Goal: Information Seeking & Learning: Find specific fact

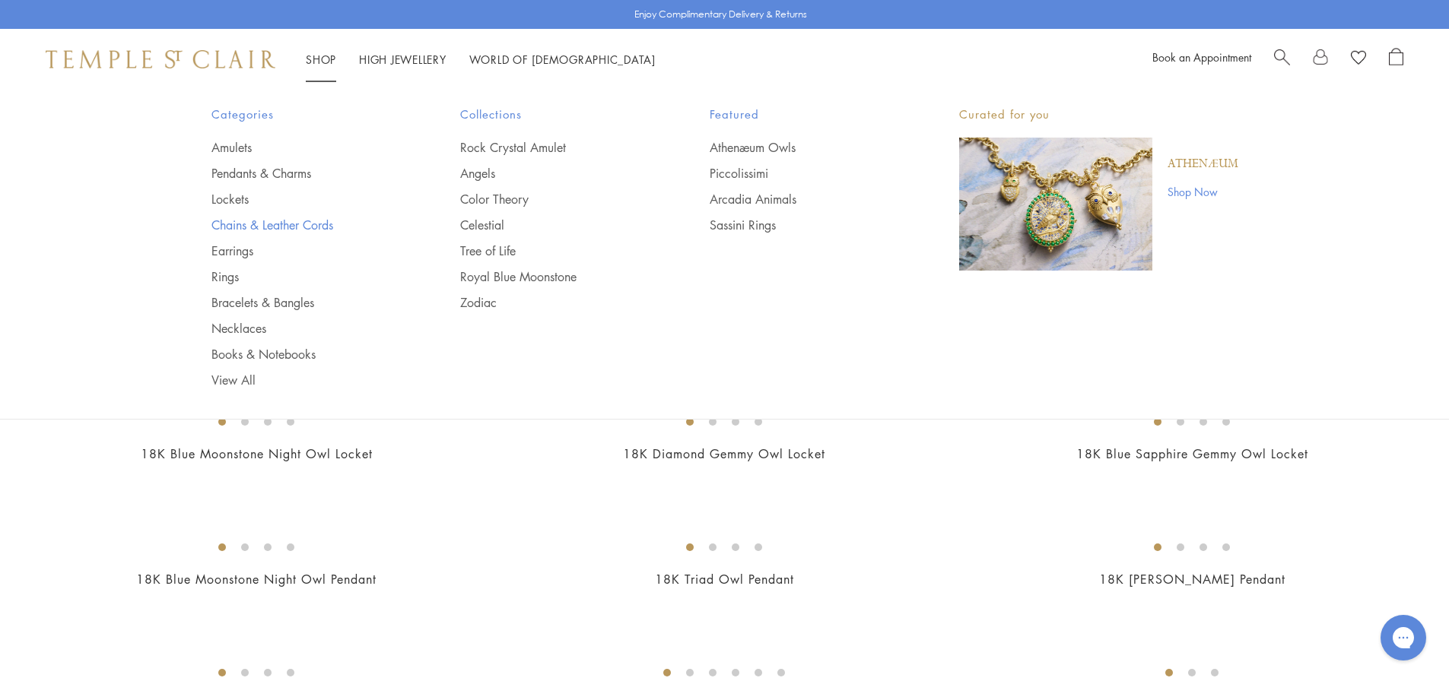
click at [271, 228] on link "Chains & Leather Cords" at bounding box center [305, 225] width 189 height 17
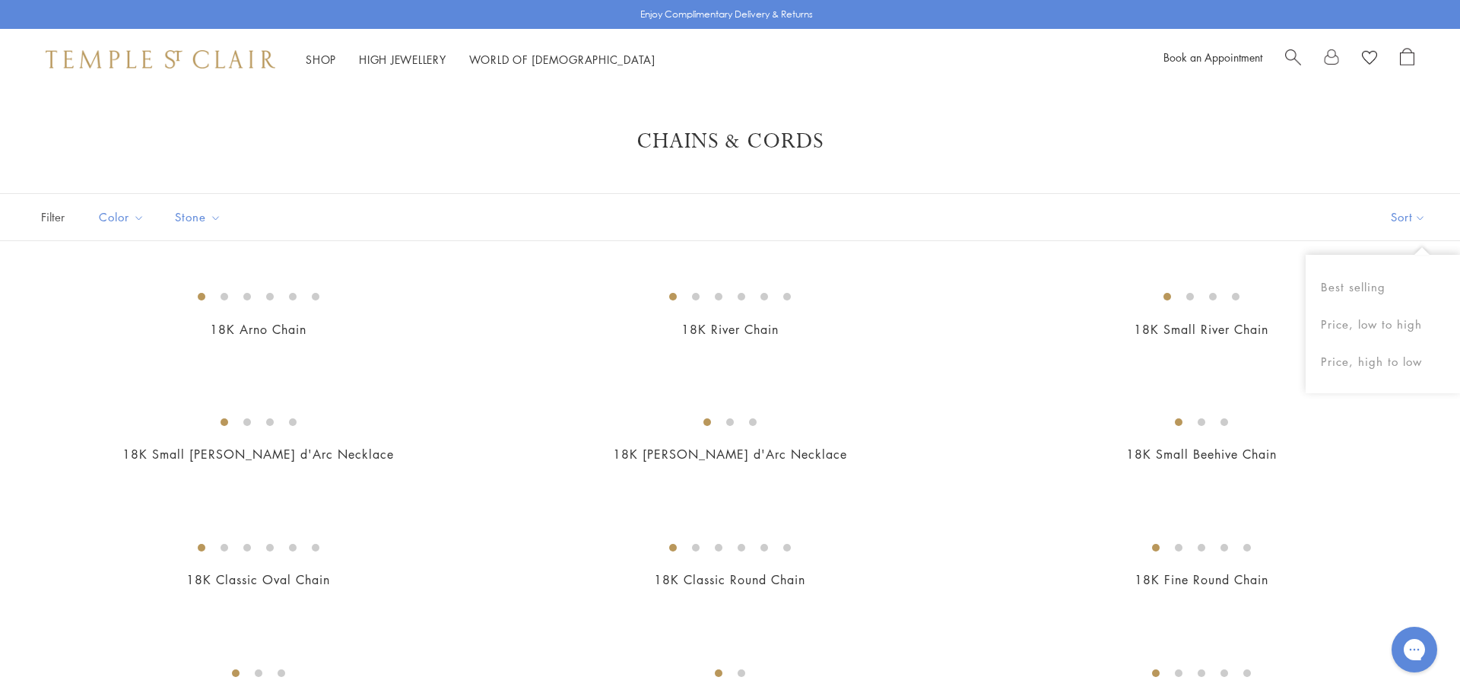
click at [1399, 218] on button "Sort" at bounding box center [1408, 217] width 103 height 46
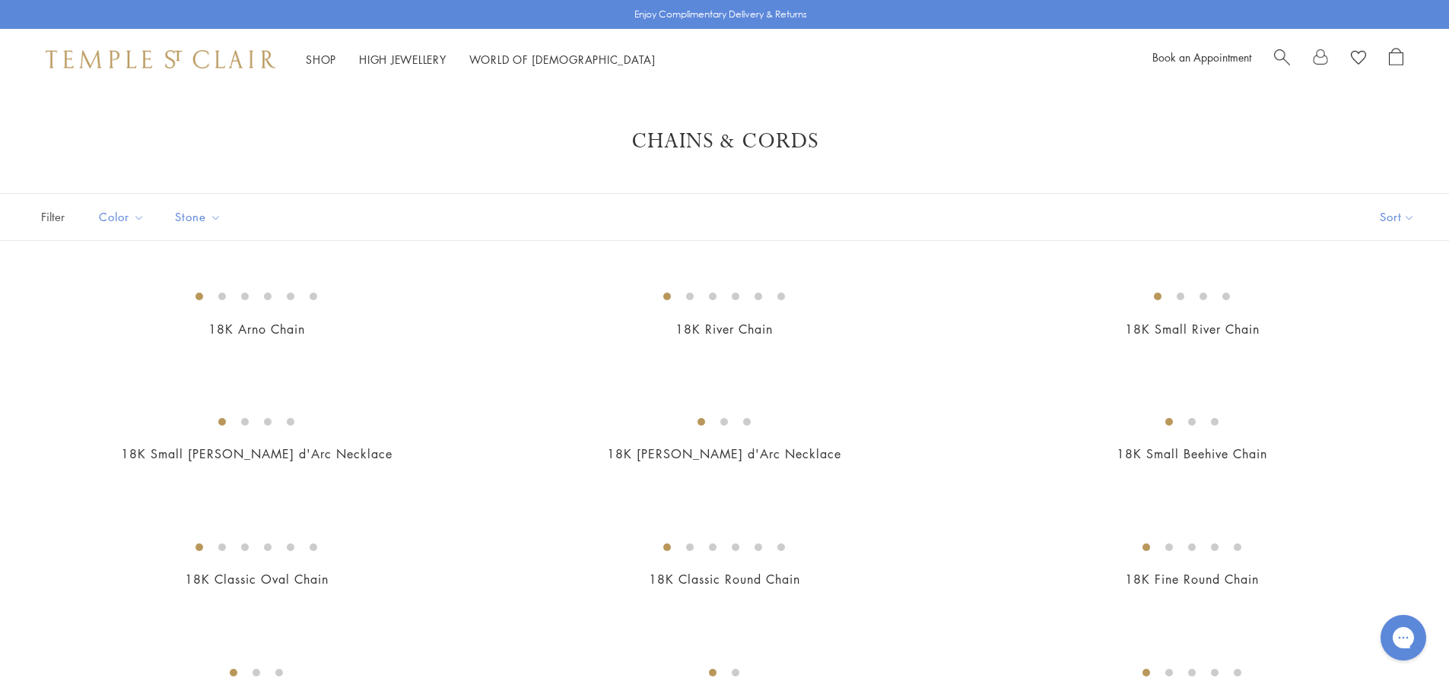
click at [1399, 218] on button "Sort" at bounding box center [1397, 217] width 103 height 46
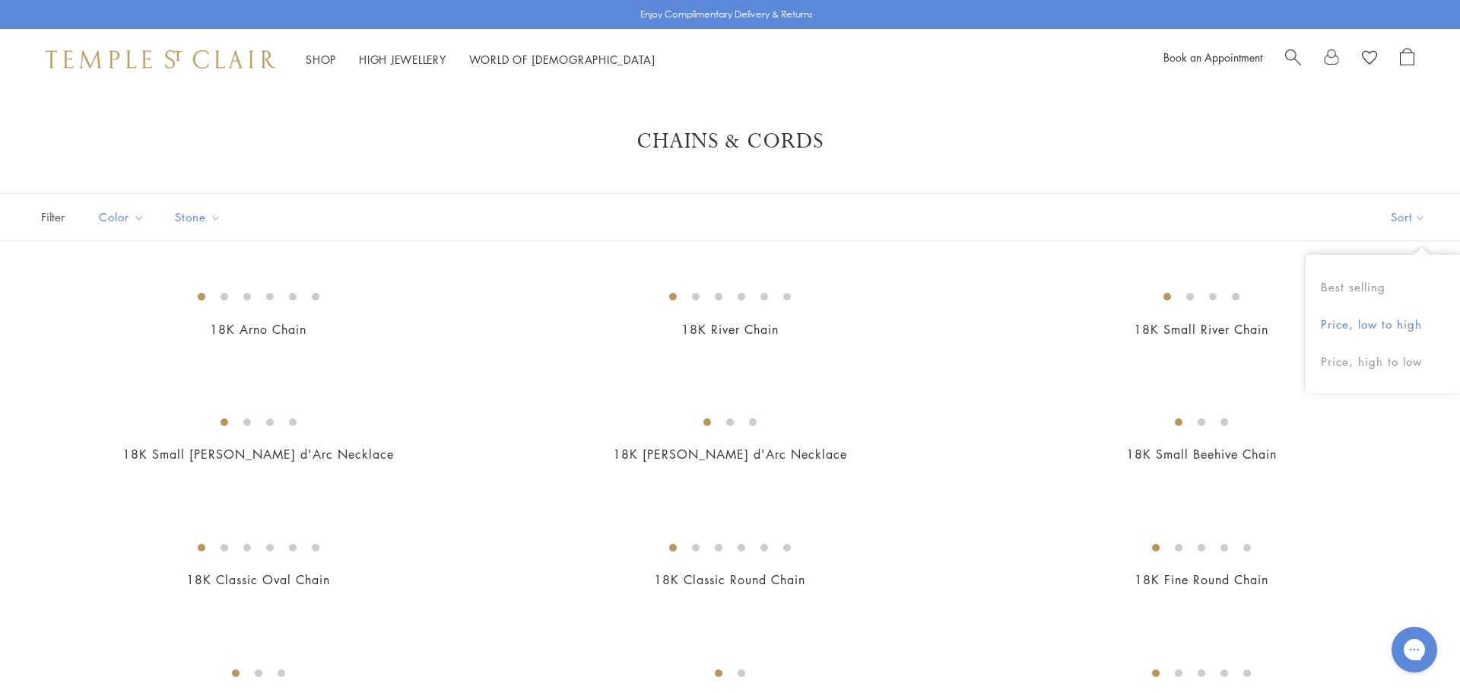
click at [1354, 322] on button "Price, low to high" at bounding box center [1383, 324] width 154 height 37
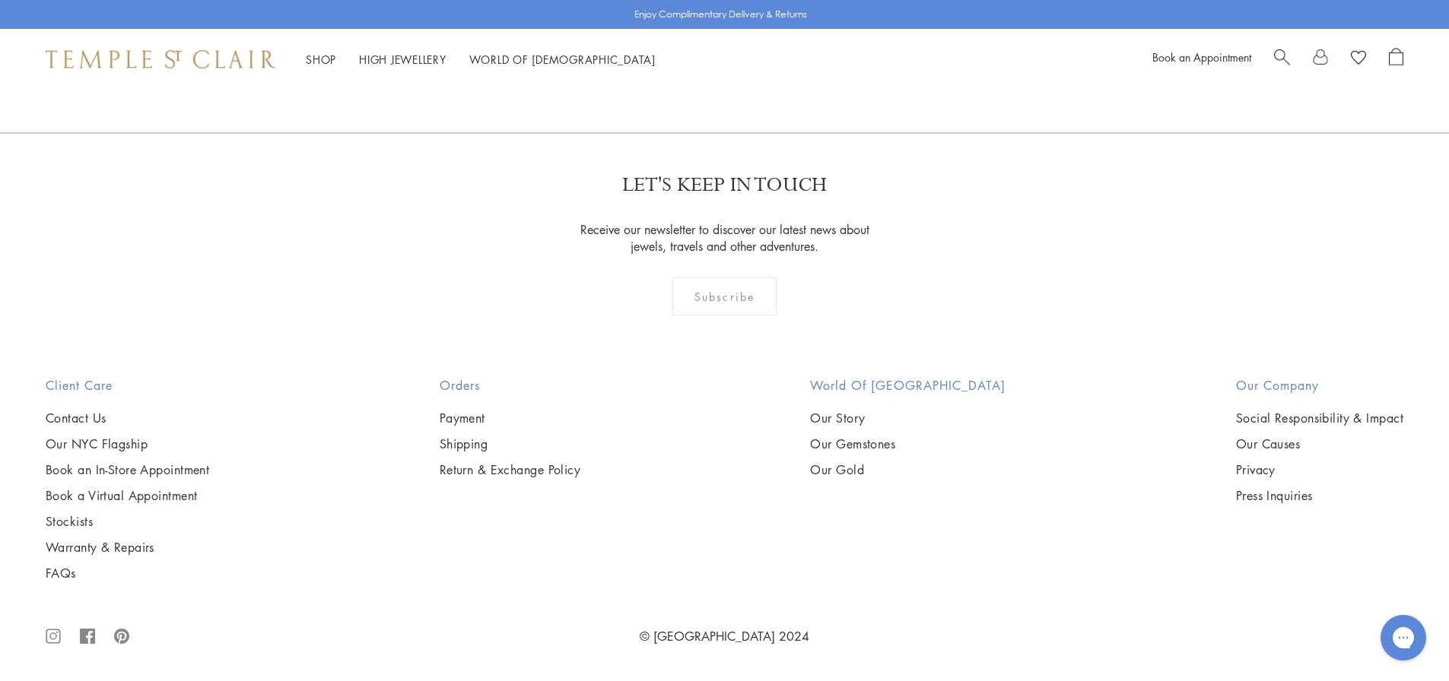
scroll to position [2814, 0]
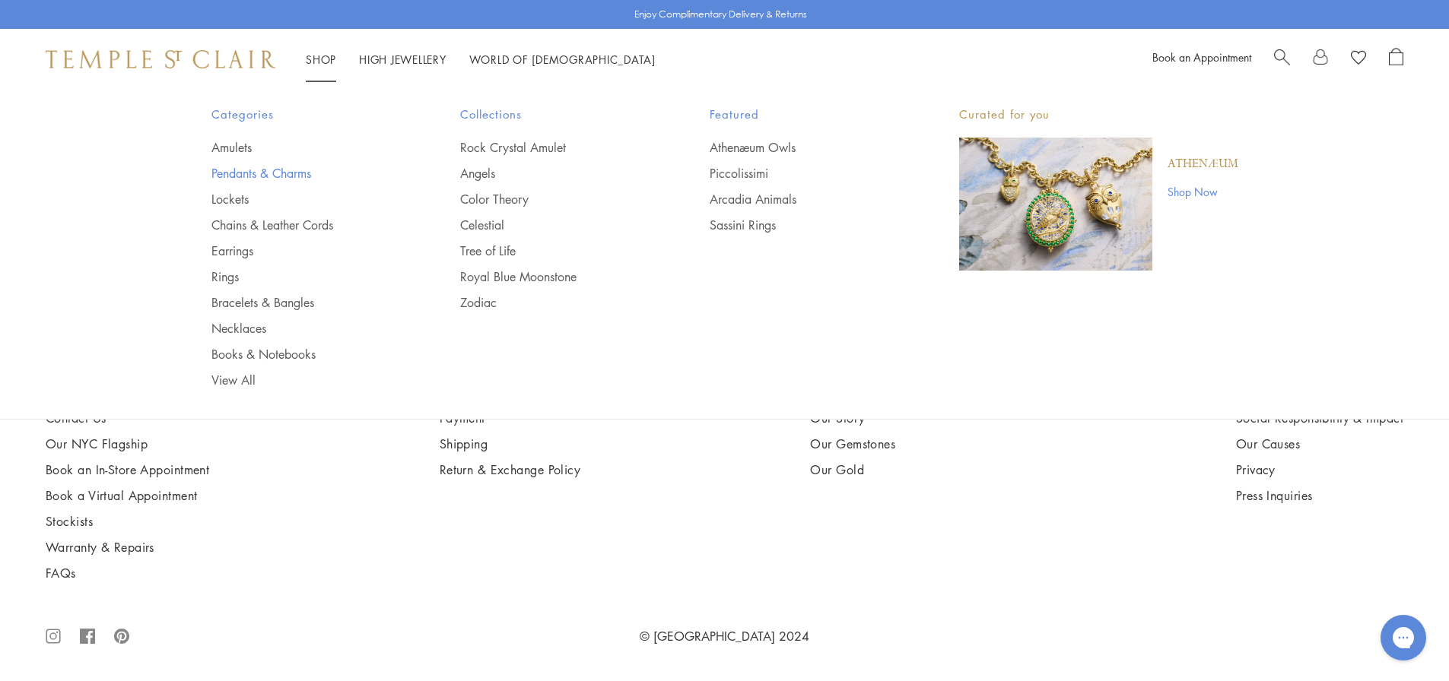
click at [274, 173] on link "Pendants & Charms" at bounding box center [305, 173] width 189 height 17
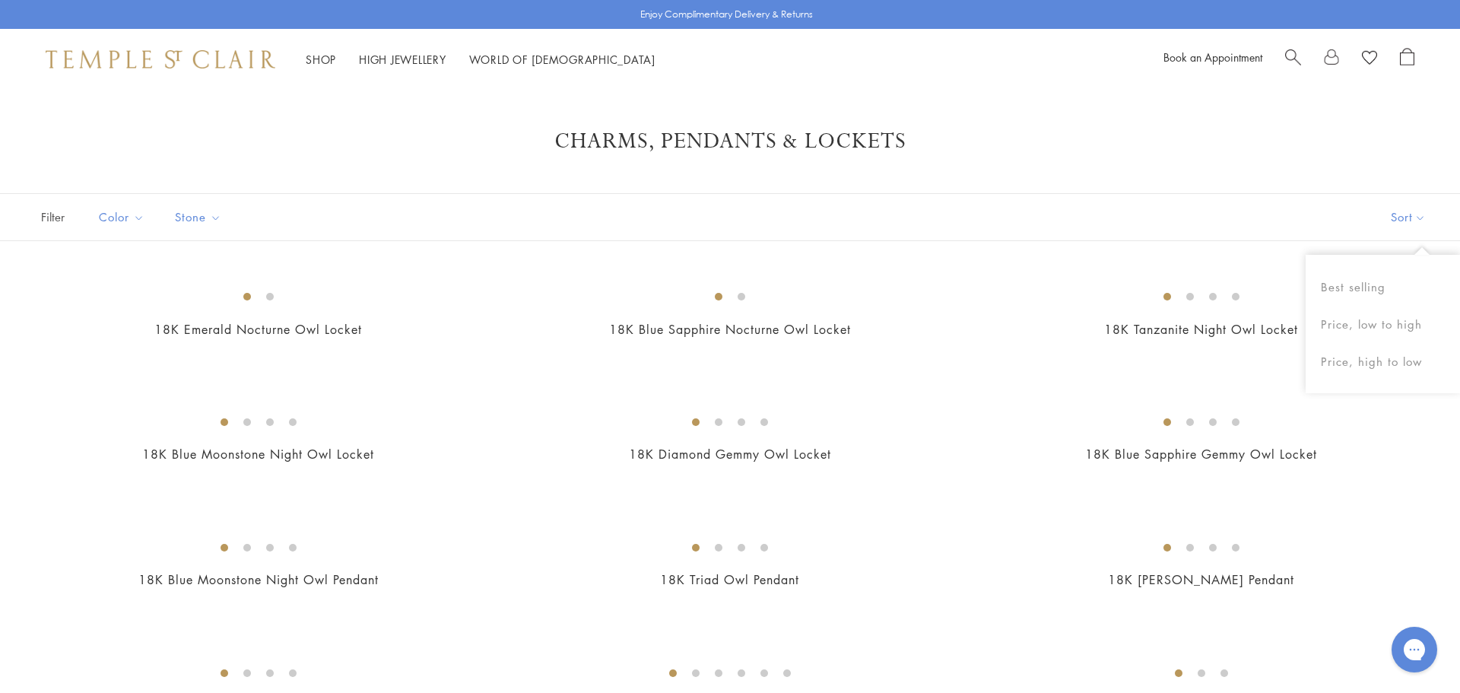
click at [1399, 221] on button "Sort" at bounding box center [1408, 217] width 103 height 46
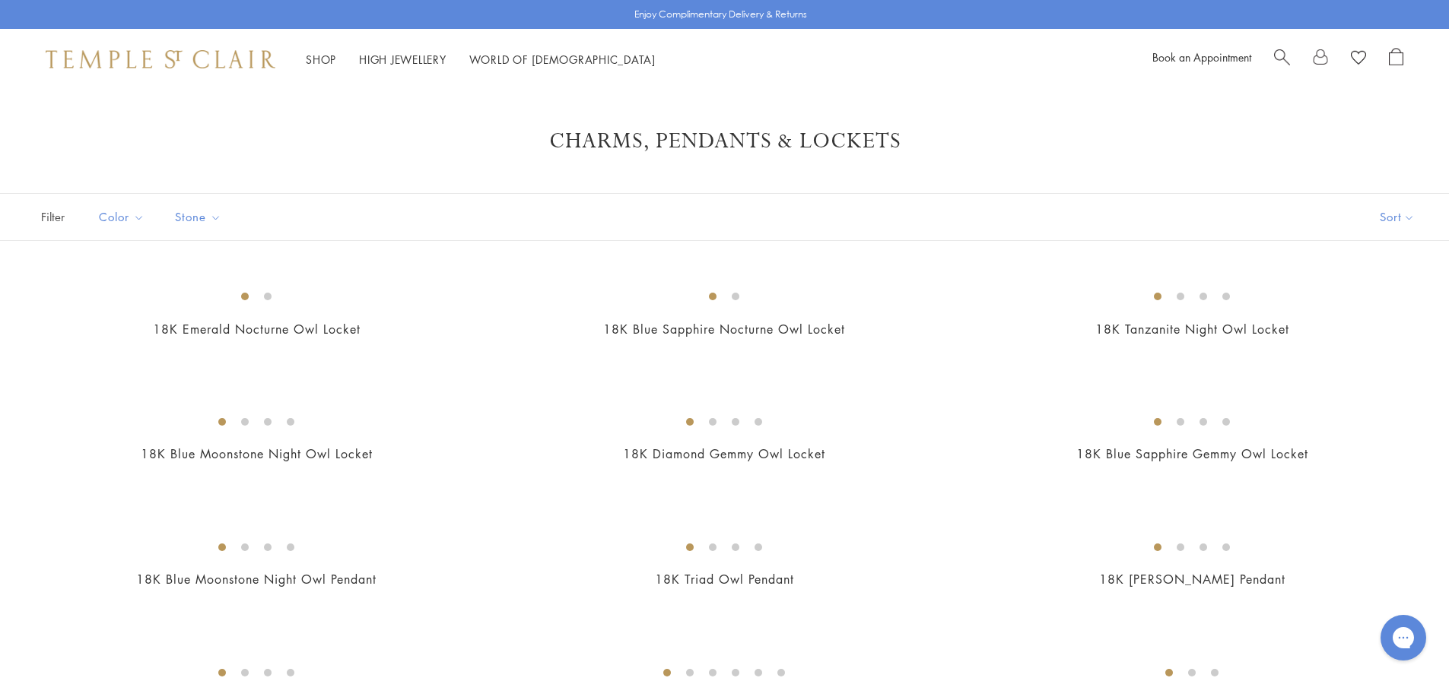
click at [1396, 220] on button "Sort" at bounding box center [1397, 217] width 103 height 46
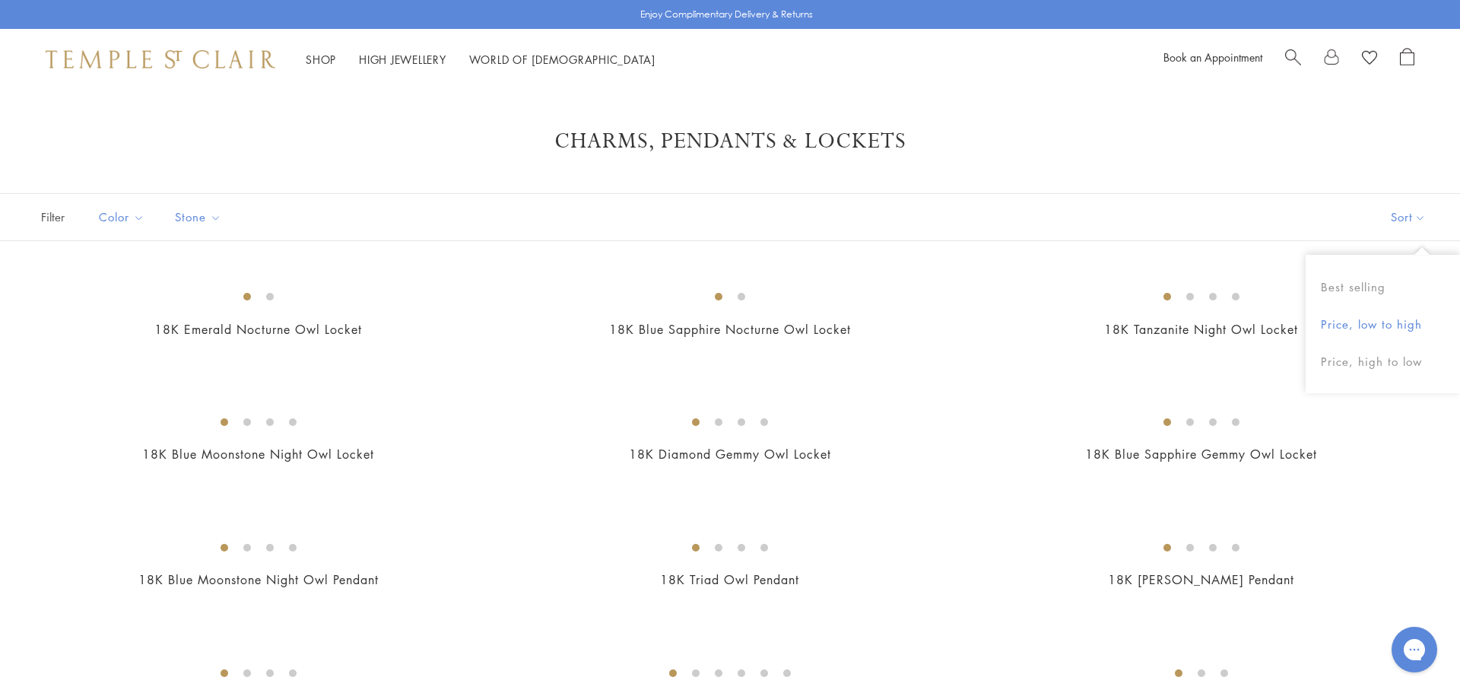
click at [1372, 325] on button "Price, low to high" at bounding box center [1383, 324] width 154 height 37
click at [1380, 326] on button "Price, low to high" at bounding box center [1383, 324] width 154 height 37
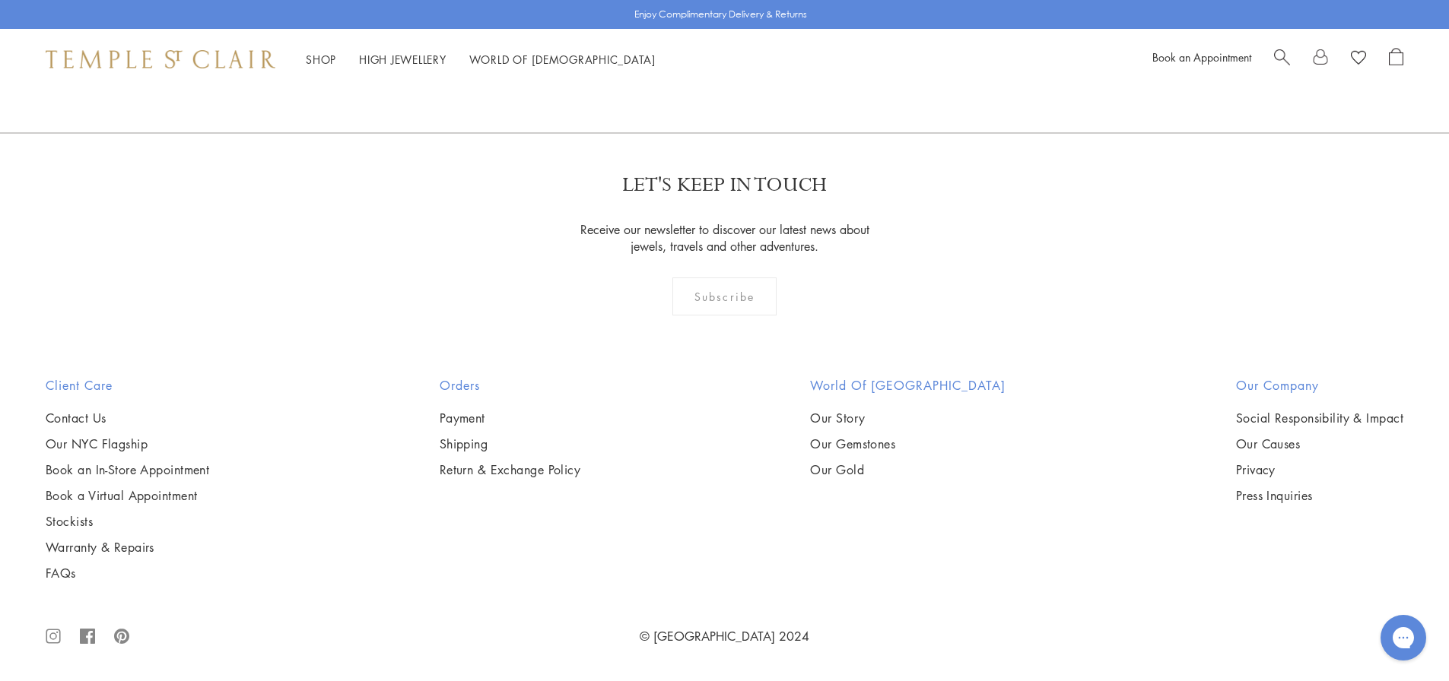
scroll to position [11566, 0]
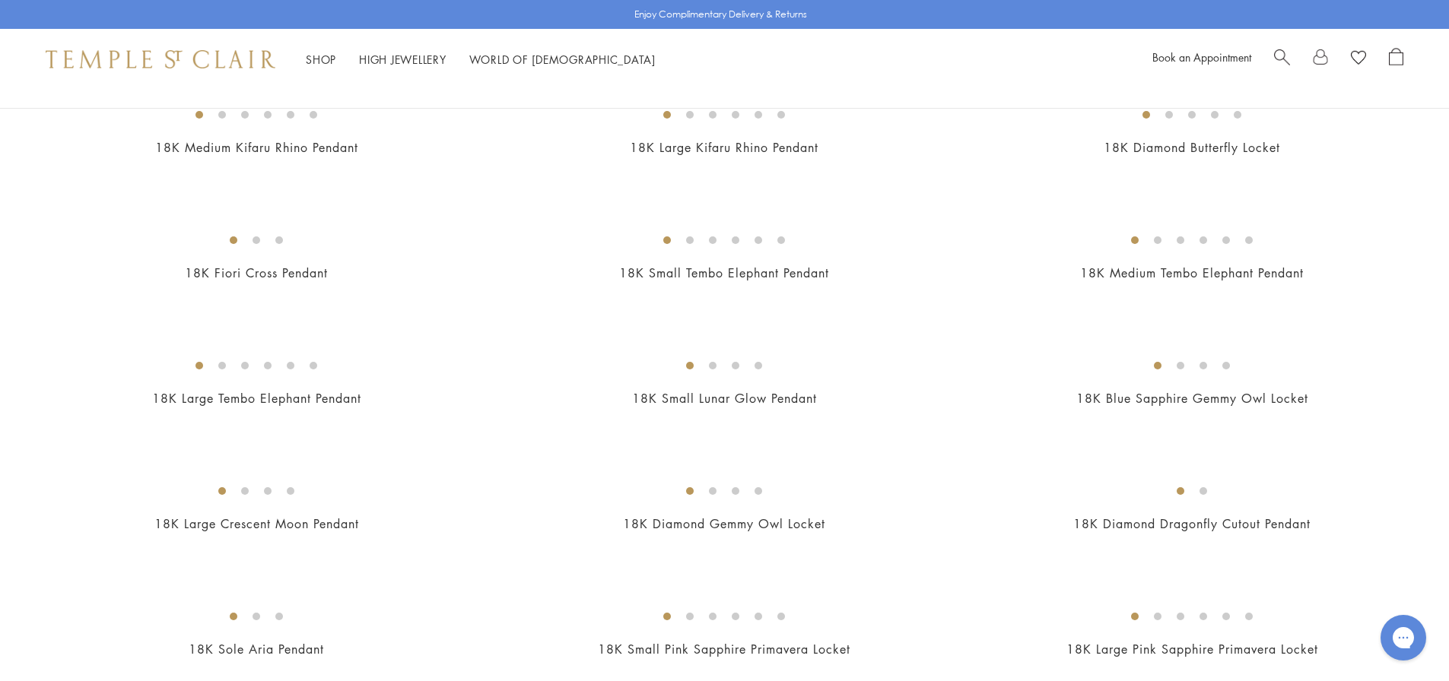
scroll to position [1217, 0]
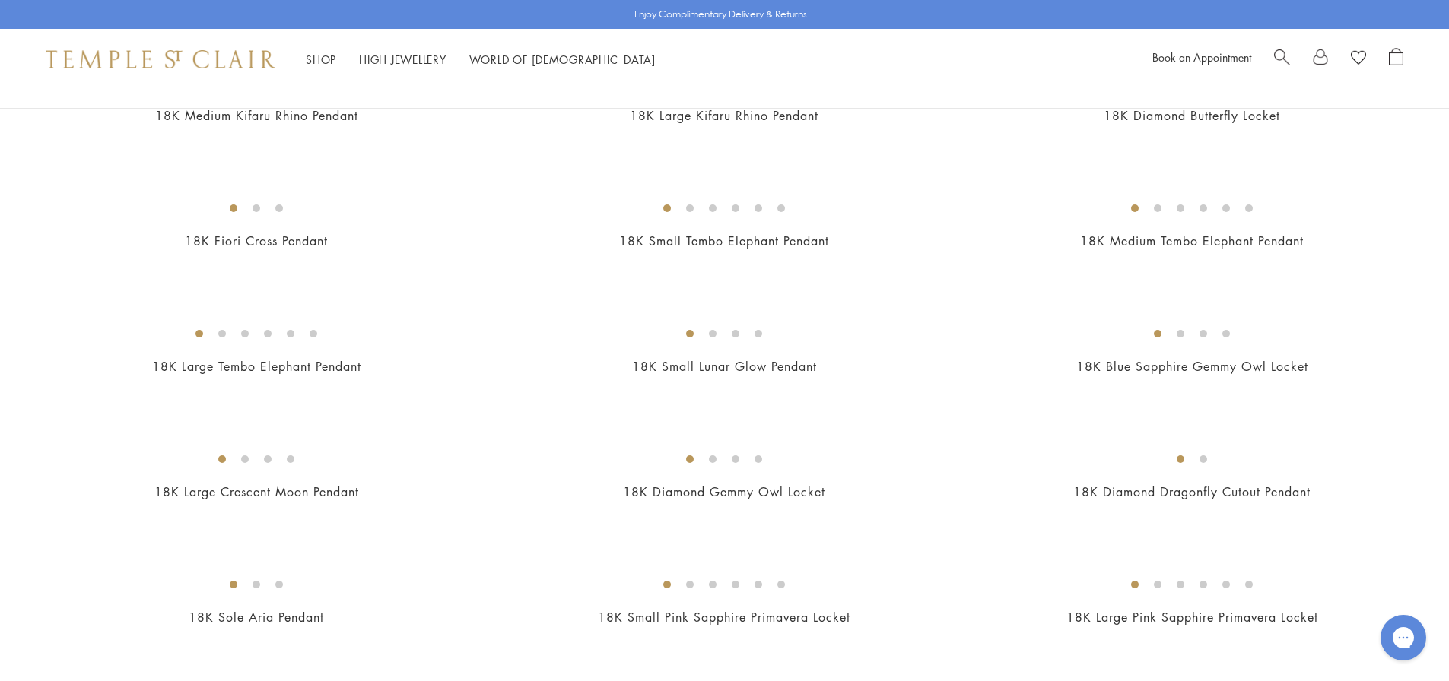
click at [0, 0] on img at bounding box center [0, 0] width 0 height 0
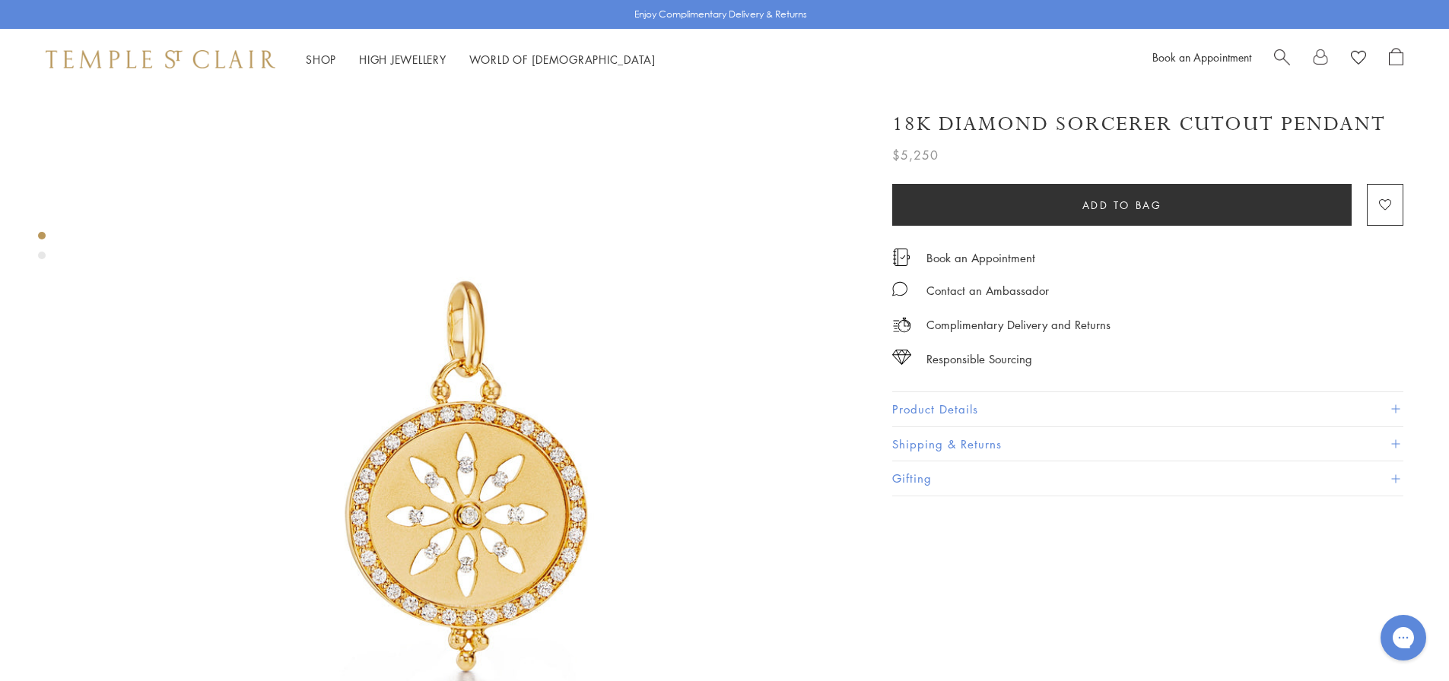
click at [965, 411] on button "Product Details" at bounding box center [1147, 409] width 511 height 34
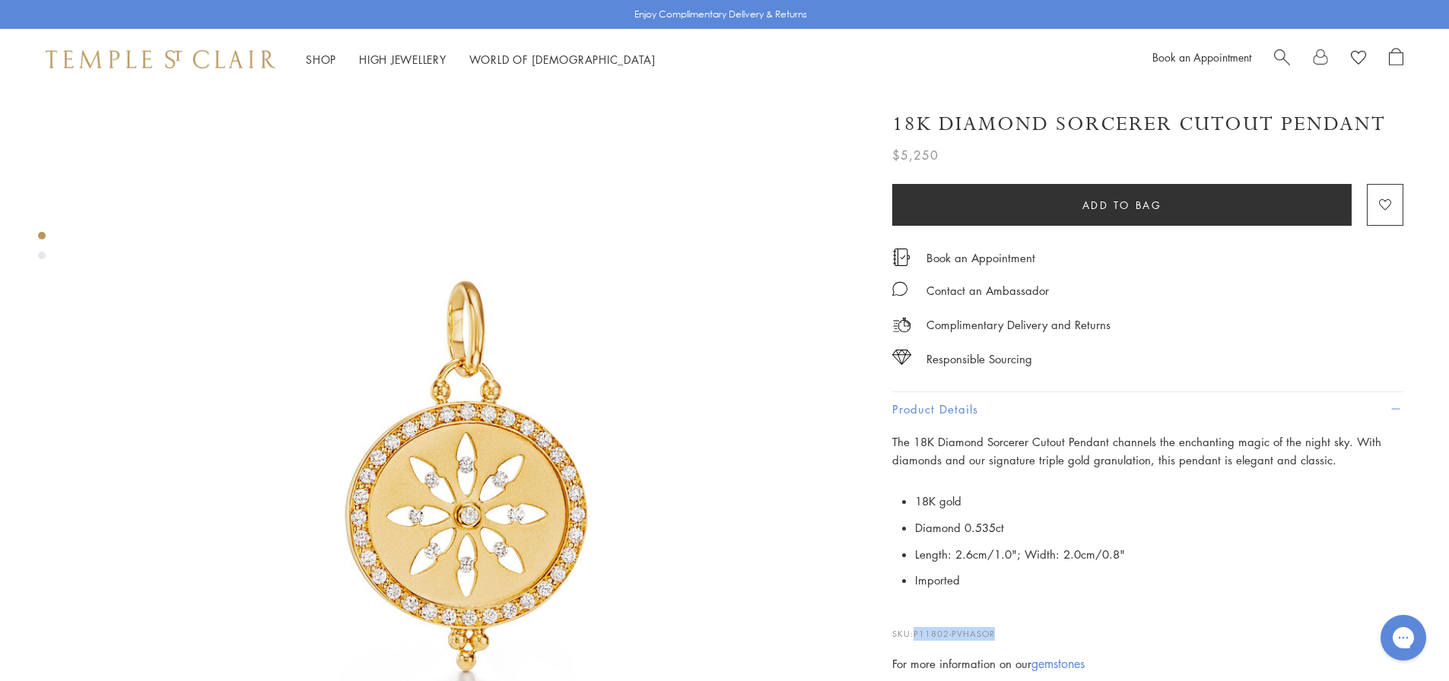
drag, startPoint x: 1003, startPoint y: 635, endPoint x: 916, endPoint y: 630, distance: 87.6
click at [916, 630] on p "SKU: P11802-PVHASOR" at bounding box center [1147, 626] width 511 height 29
copy span "P11802-PVHASOR"
